Goal: Information Seeking & Learning: Learn about a topic

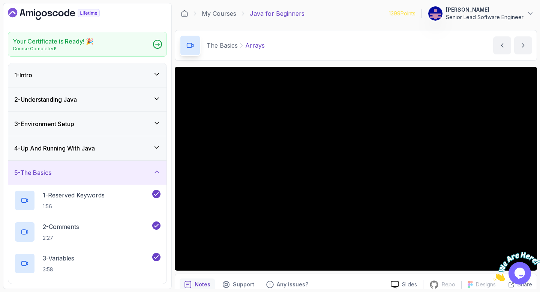
scroll to position [6, 0]
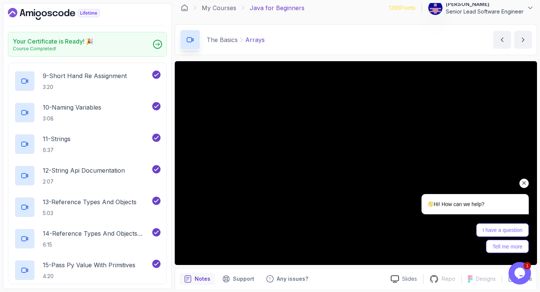
click at [523, 183] on icon "Chat attention grabber" at bounding box center [524, 183] width 7 height 7
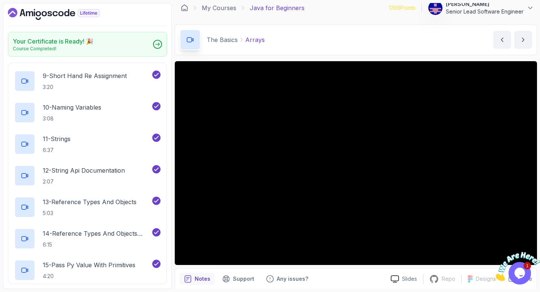
drag, startPoint x: 524, startPoint y: 281, endPoint x: 539, endPoint y: 297, distance: 22.0
click at [524, 281] on button "Opens Chat This icon Opens the chat window." at bounding box center [520, 273] width 23 height 23
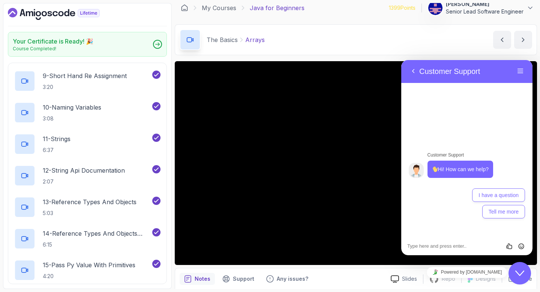
click at [528, 275] on div "Close Chat This icon closes the chat window." at bounding box center [520, 273] width 23 height 9
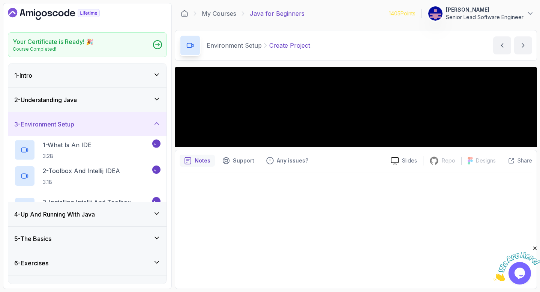
click at [536, 248] on icon "Close" at bounding box center [535, 248] width 7 height 7
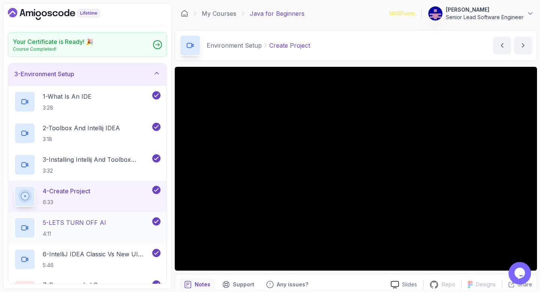
scroll to position [65, 0]
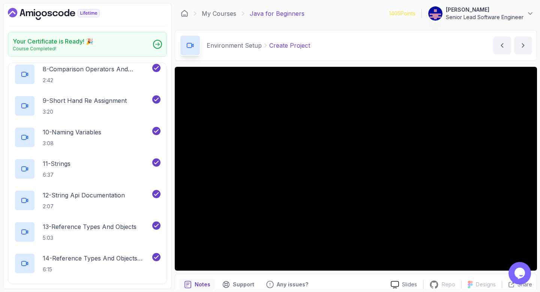
scroll to position [348, 0]
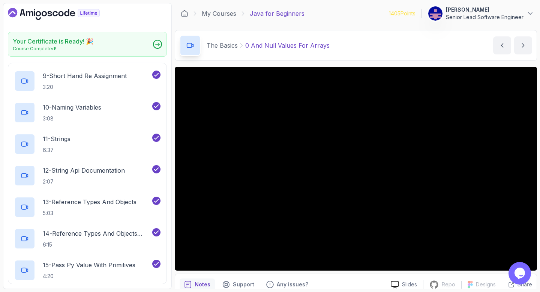
click at [209, 9] on div "My Courses Java for Beginners" at bounding box center [243, 13] width 124 height 9
click at [208, 11] on link "My Courses" at bounding box center [219, 13] width 35 height 9
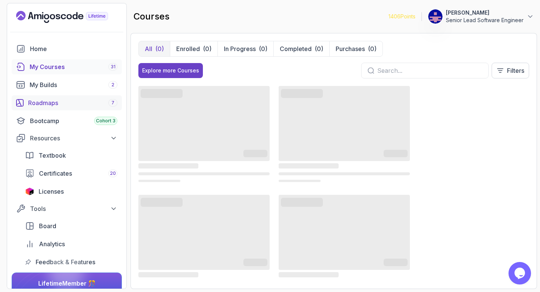
click at [41, 98] on div "Roadmaps 7" at bounding box center [72, 102] width 89 height 9
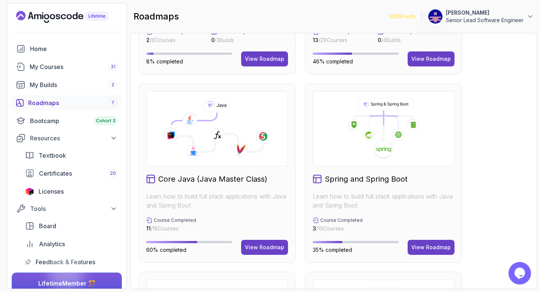
scroll to position [148, 0]
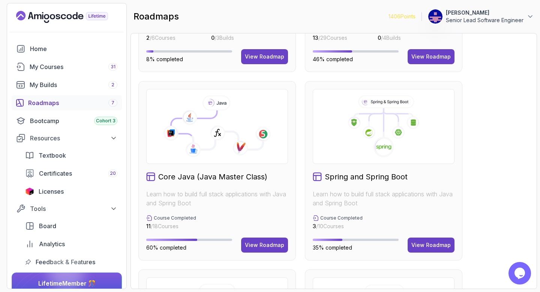
click at [252, 125] on div "Core Java (Java Master Class) Learn how to build full stack applications with J…" at bounding box center [217, 170] width 158 height 179
click at [247, 171] on div "Core Java (Java Master Class)" at bounding box center [217, 176] width 142 height 11
click at [251, 110] on icon at bounding box center [217, 129] width 92 height 39
click at [273, 237] on button "View Roadmap" at bounding box center [264, 244] width 47 height 15
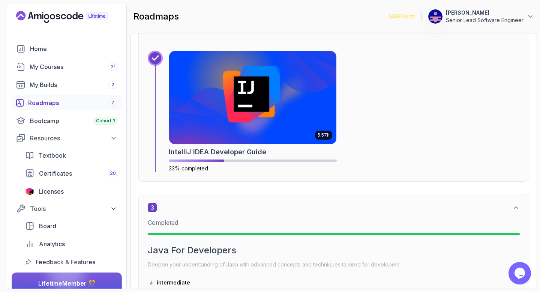
scroll to position [645, 0]
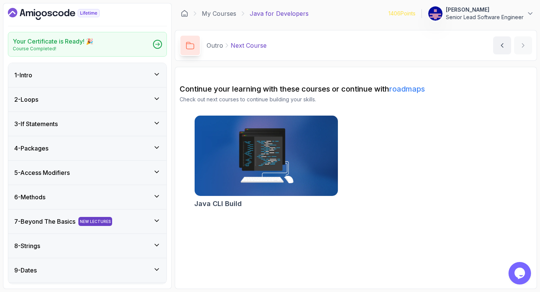
click at [56, 71] on div "1 - Intro" at bounding box center [87, 75] width 146 height 9
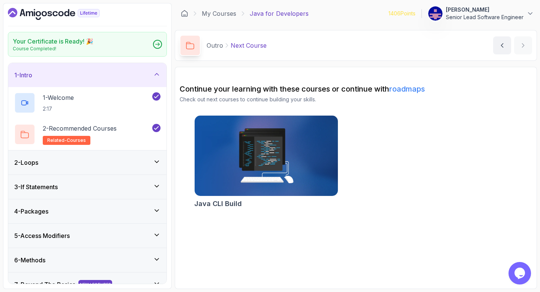
click at [50, 158] on div "2 - Loops" at bounding box center [87, 162] width 146 height 9
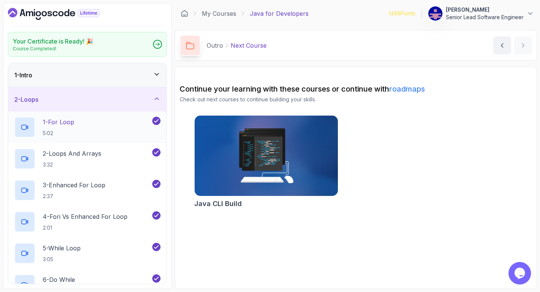
click at [53, 117] on p "1 - For Loop" at bounding box center [59, 121] width 32 height 9
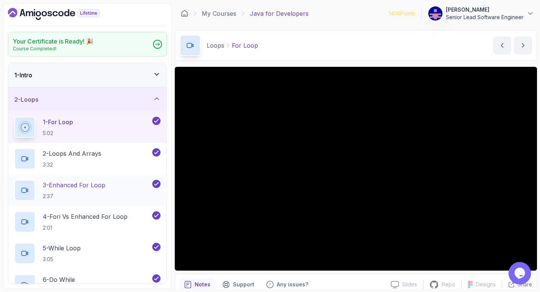
click at [61, 180] on p "3 - Enhanced For Loop" at bounding box center [74, 184] width 63 height 9
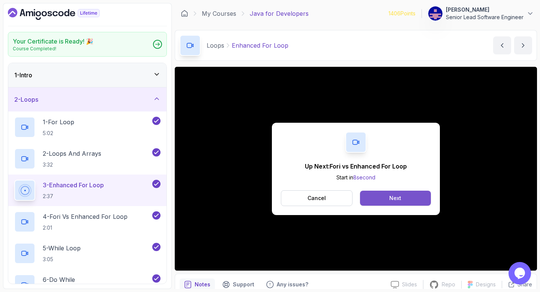
click at [378, 191] on button "Next" at bounding box center [395, 198] width 71 height 15
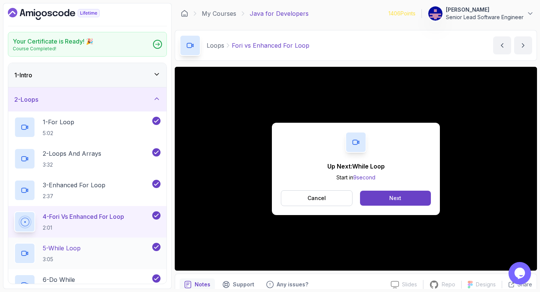
click at [52, 243] on p "5 - While Loop" at bounding box center [62, 247] width 38 height 9
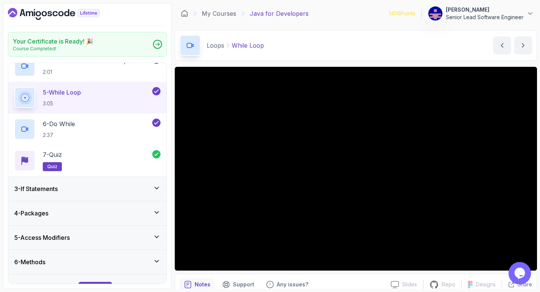
scroll to position [156, 0]
click at [66, 184] on div "3 - If Statements" at bounding box center [87, 188] width 146 height 9
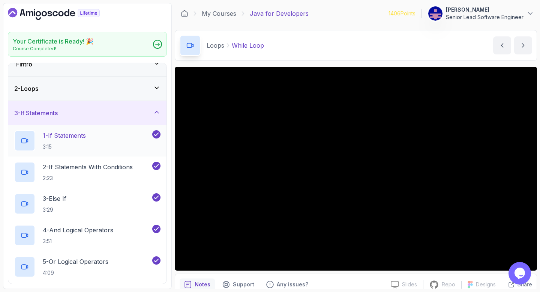
scroll to position [0, 0]
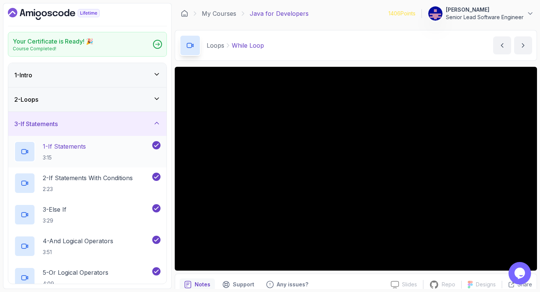
click at [63, 142] on p "1 - If Statements" at bounding box center [64, 146] width 43 height 9
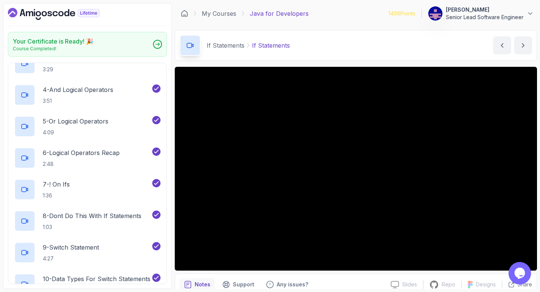
scroll to position [154, 0]
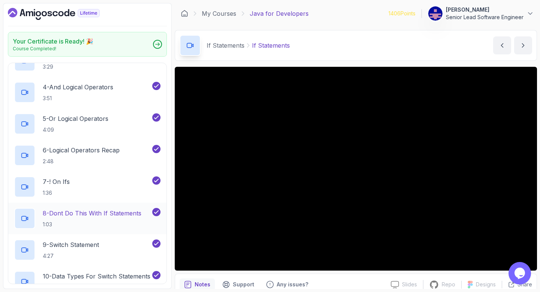
click at [63, 209] on p "8 - Dont Do This With If Statements" at bounding box center [92, 213] width 99 height 9
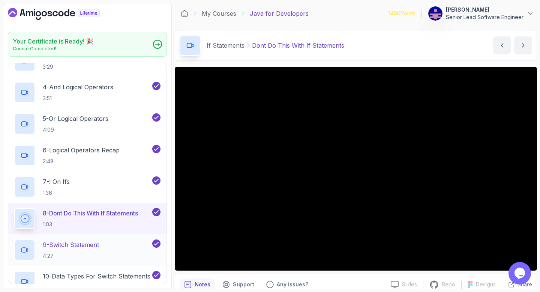
click at [63, 240] on p "9 - Switch Statement" at bounding box center [71, 244] width 56 height 9
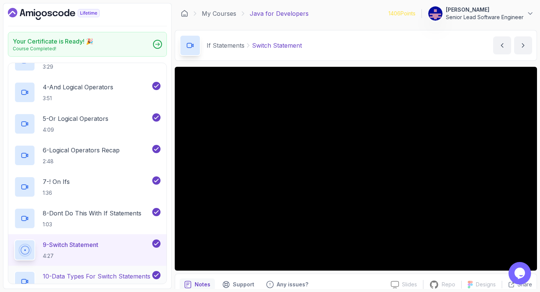
click at [57, 272] on p "10 - Data Types For Switch Statements" at bounding box center [97, 276] width 108 height 9
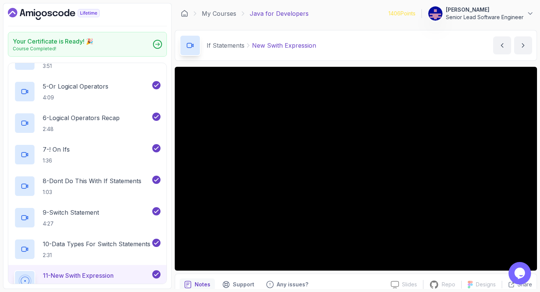
scroll to position [221, 0]
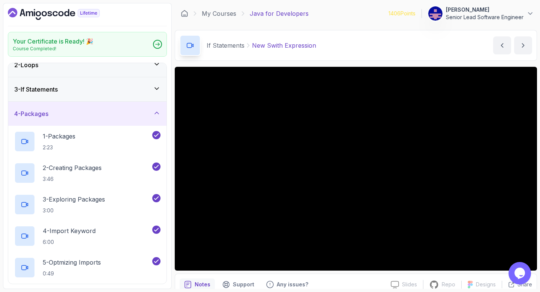
scroll to position [7, 0]
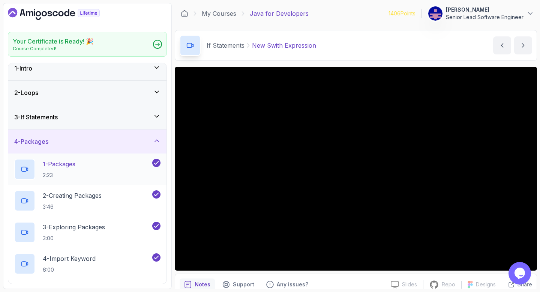
click at [50, 159] on p "1 - Packages" at bounding box center [59, 163] width 33 height 9
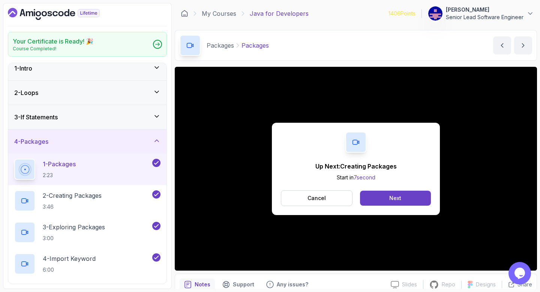
click at [382, 190] on div "Cancel Next" at bounding box center [356, 198] width 150 height 16
click at [389, 194] on div "Next" at bounding box center [395, 198] width 12 height 8
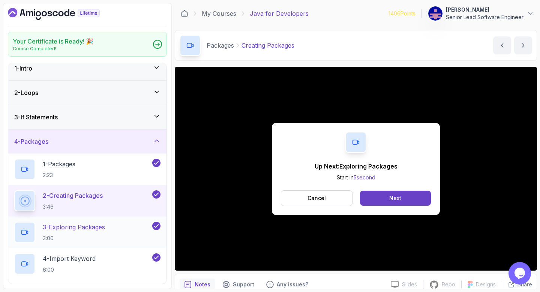
click at [61, 222] on p "3 - Exploring Packages" at bounding box center [74, 226] width 62 height 9
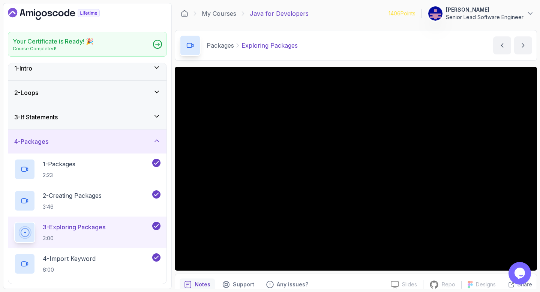
scroll to position [6, 0]
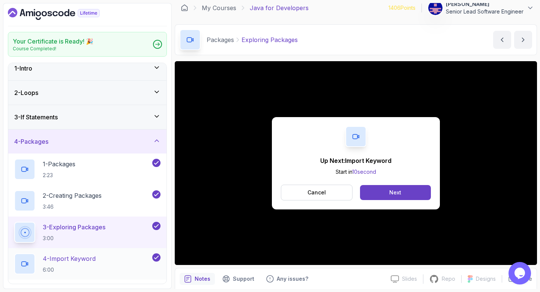
click at [62, 254] on p "4 - Import Keyword" at bounding box center [69, 258] width 53 height 9
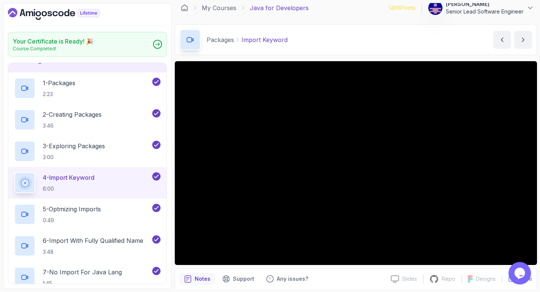
scroll to position [89, 0]
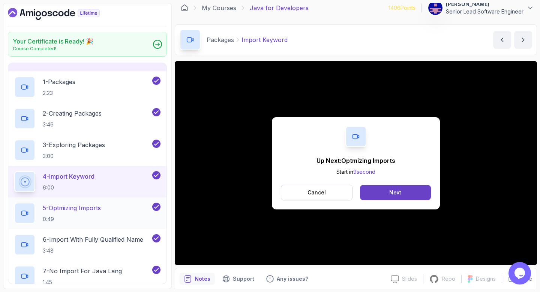
click at [74, 203] on p "5 - Optmizing Imports" at bounding box center [72, 207] width 58 height 9
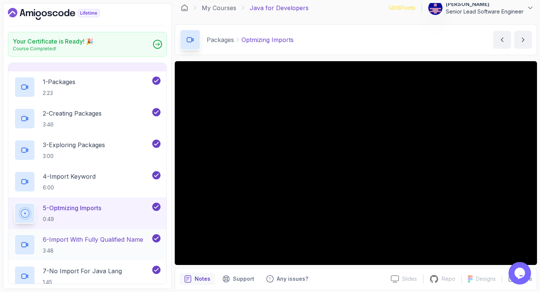
click at [69, 235] on p "6 - Import With Fully Qualified Name" at bounding box center [93, 239] width 101 height 9
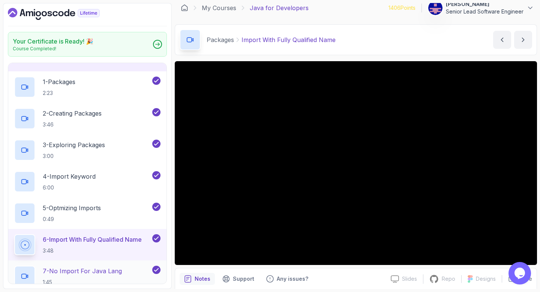
click at [50, 266] on p "7 - No Import For Java Lang" at bounding box center [82, 270] width 79 height 9
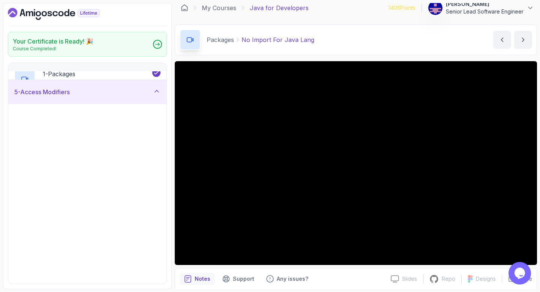
scroll to position [81, 0]
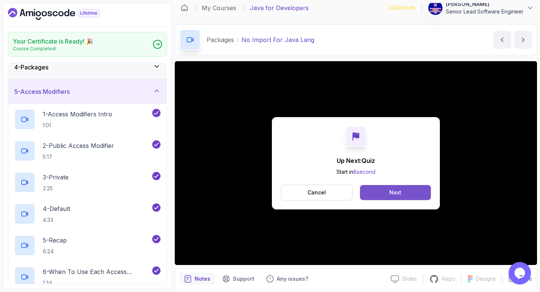
click at [374, 185] on button "Next" at bounding box center [395, 192] width 71 height 15
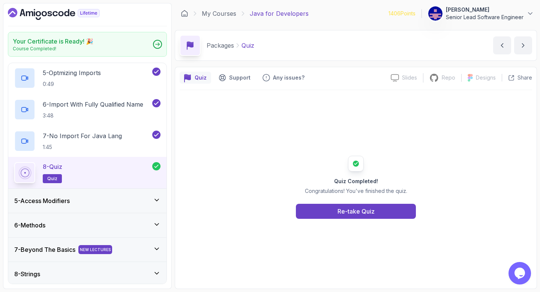
scroll to position [223, 0]
click at [74, 197] on div "5 - Access Modifiers" at bounding box center [87, 201] width 146 height 9
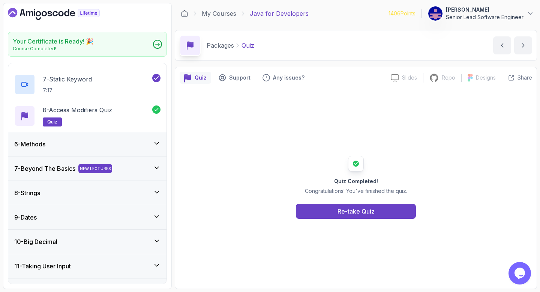
scroll to position [317, 0]
